Goal: Use online tool/utility: Utilize a website feature to perform a specific function

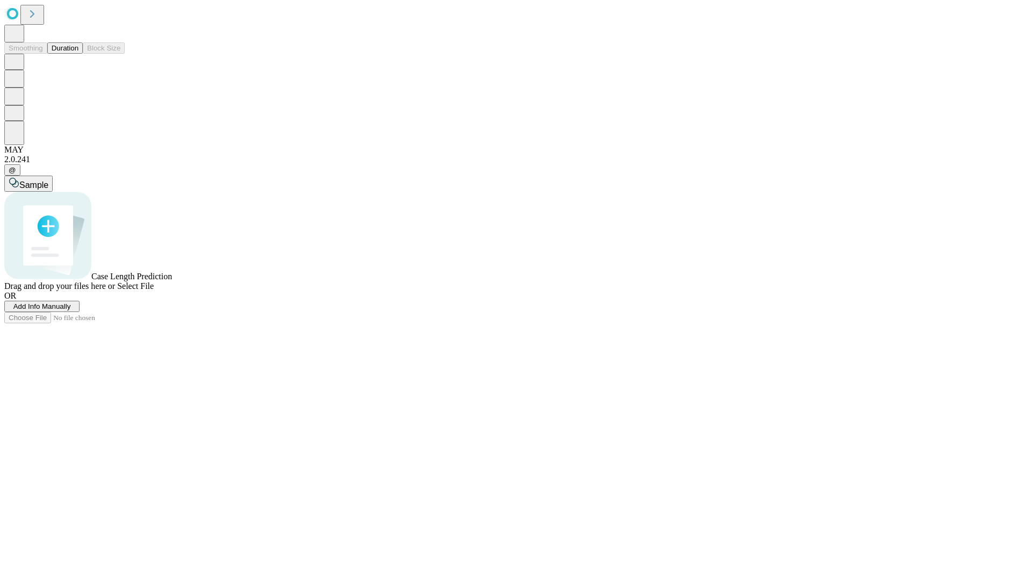
click at [78, 54] on button "Duration" at bounding box center [64, 47] width 35 height 11
click at [71, 311] on span "Add Info Manually" at bounding box center [42, 307] width 58 height 8
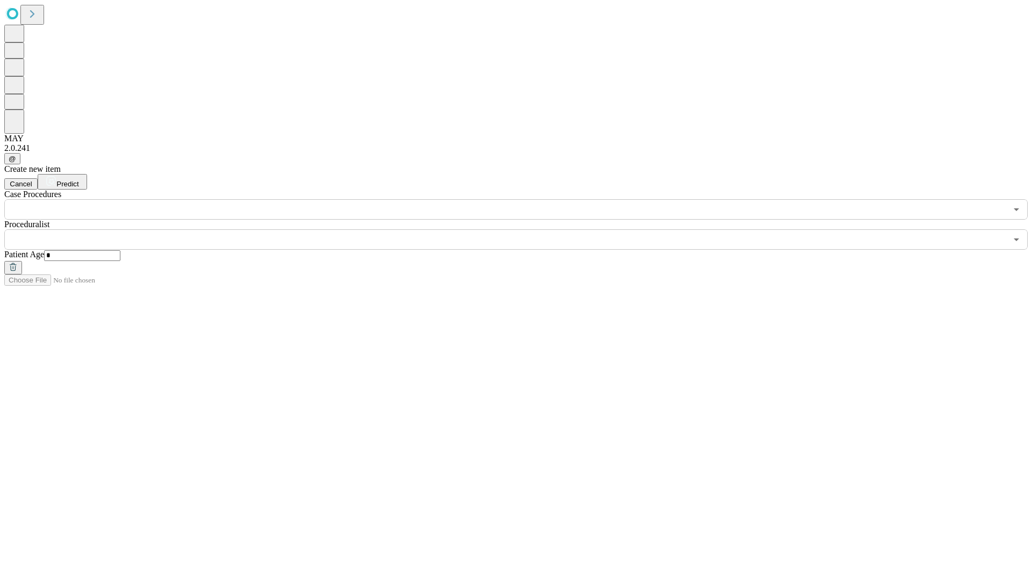
type input "*"
click at [524, 230] on input "text" at bounding box center [505, 240] width 1002 height 20
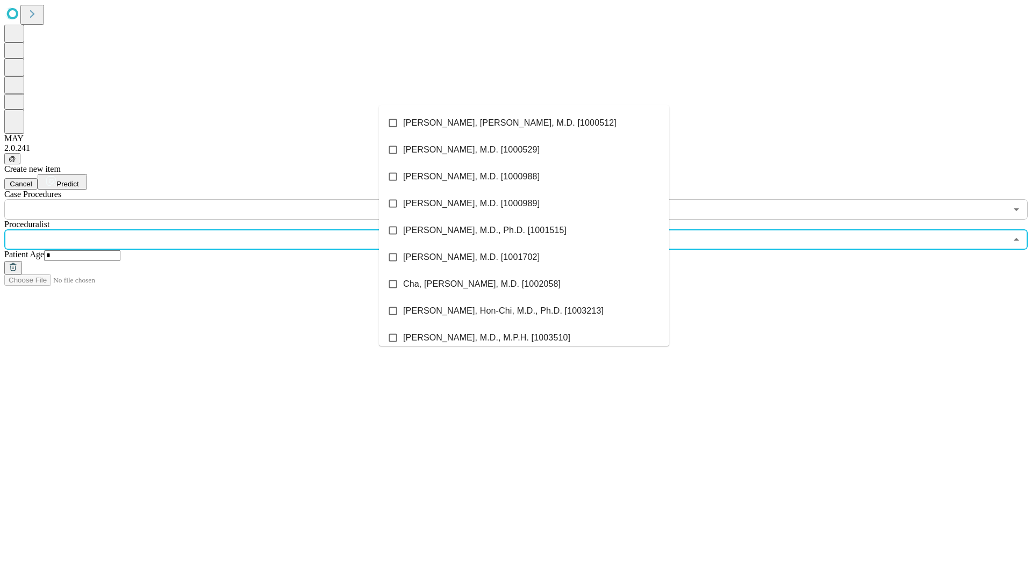
click at [524, 123] on li "[PERSON_NAME], [PERSON_NAME], M.D. [1000512]" at bounding box center [524, 123] width 290 height 27
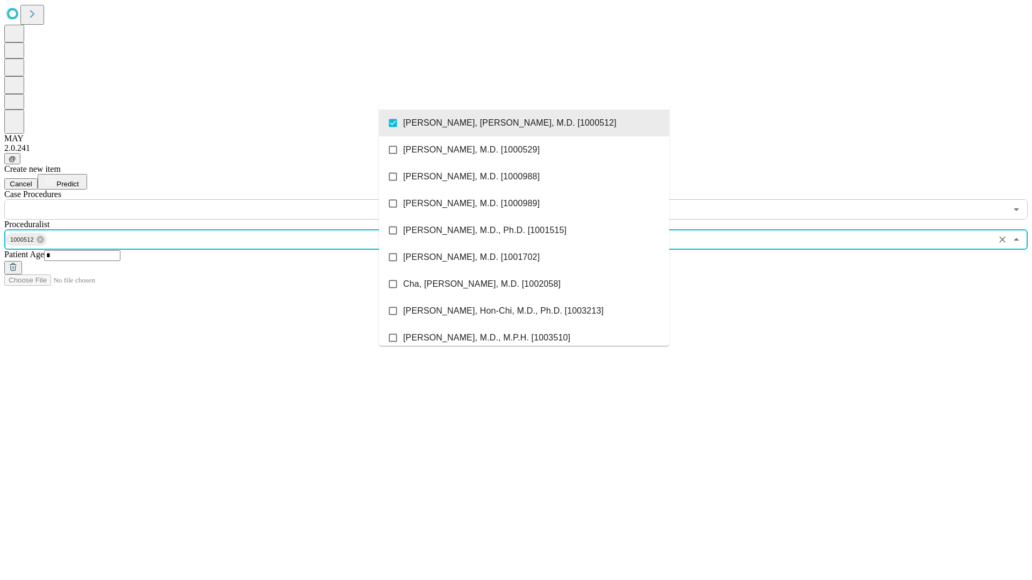
click at [226, 199] on input "text" at bounding box center [505, 209] width 1002 height 20
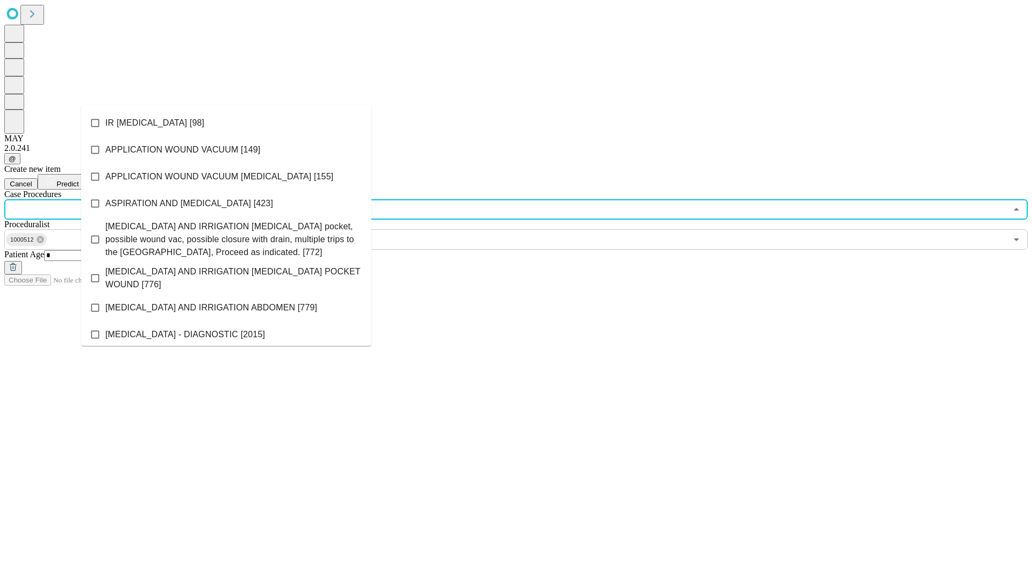
click at [226, 123] on li "IR [MEDICAL_DATA] [98]" at bounding box center [226, 123] width 290 height 27
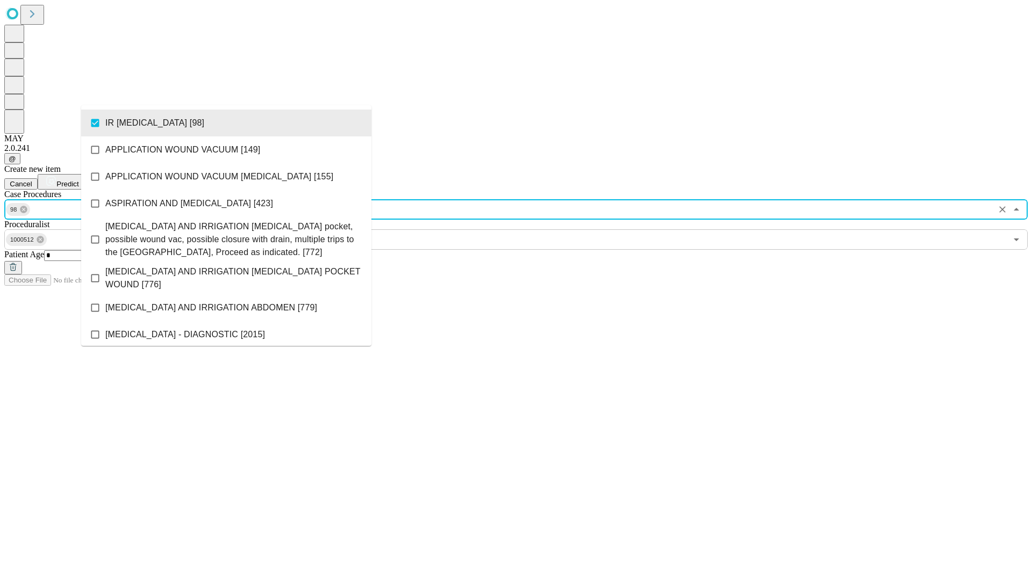
click at [78, 180] on span "Predict" at bounding box center [67, 184] width 22 height 8
